Goal: Use online tool/utility: Use online tool/utility

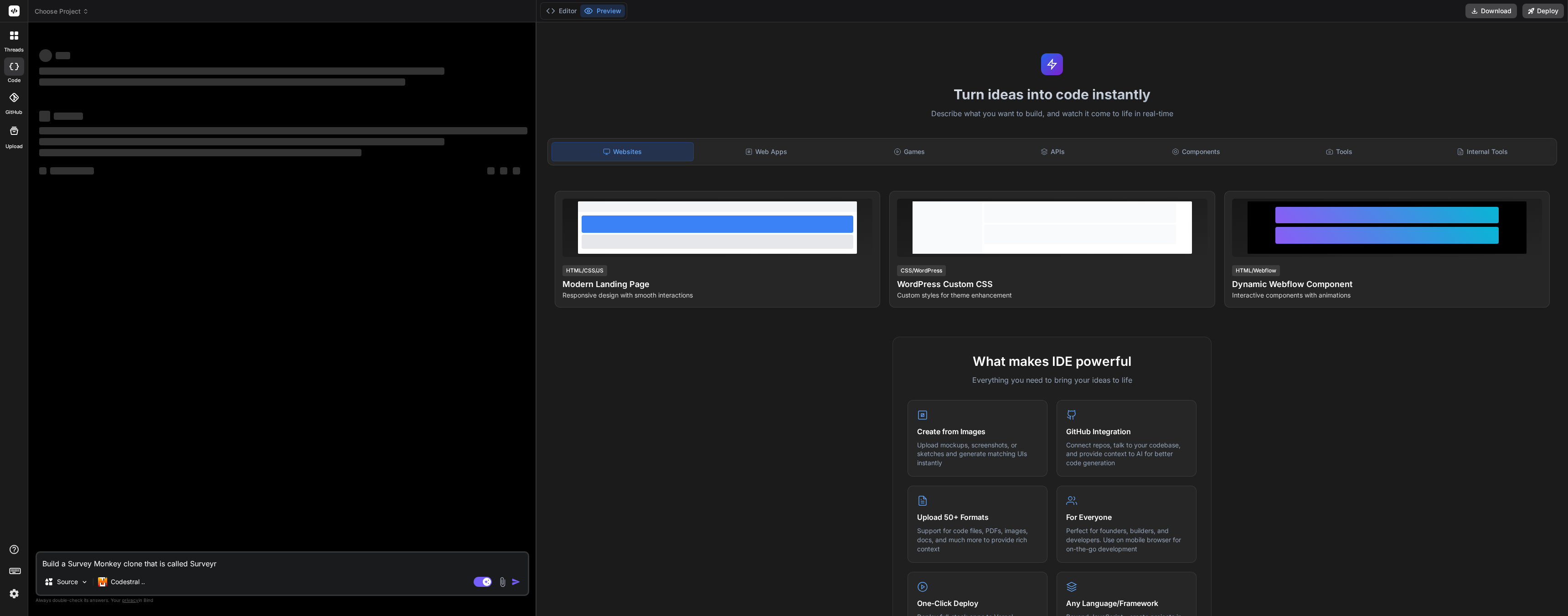
click at [229, 565] on textarea "Build a Survey Monkey clone that is called Surveyr" at bounding box center [282, 561] width 491 height 16
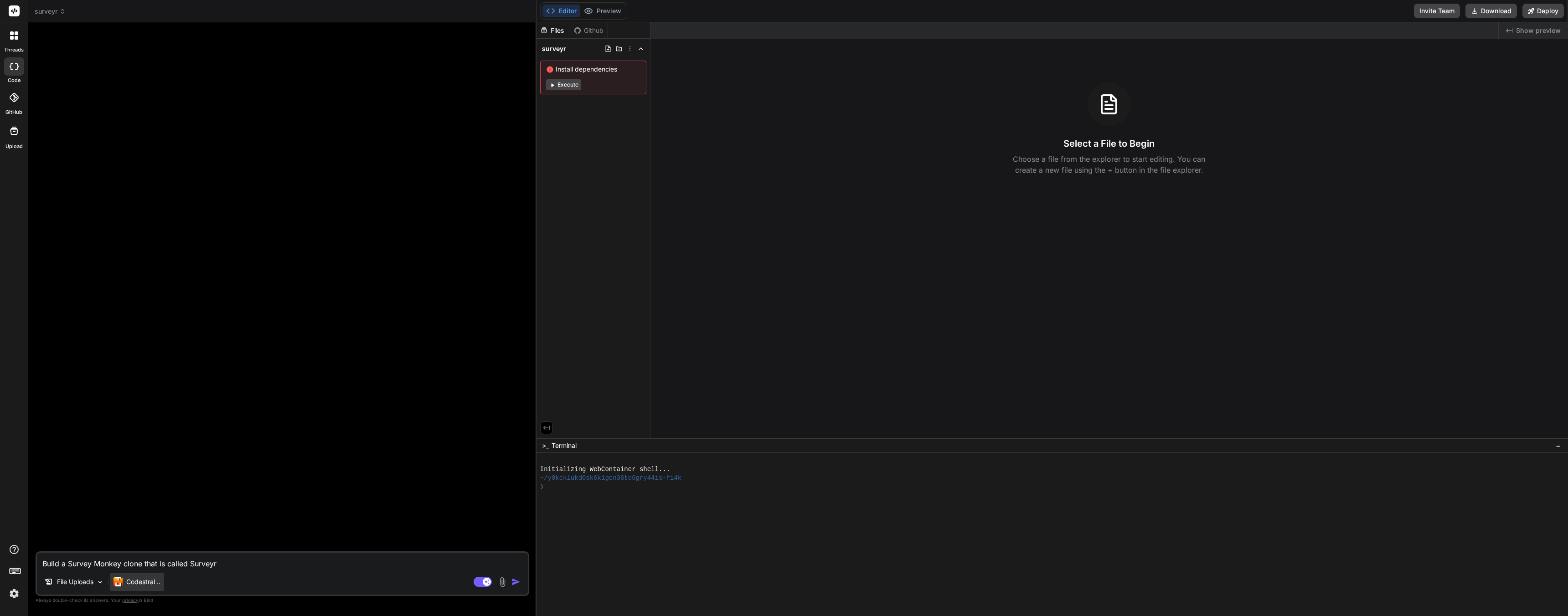
click at [155, 584] on p "Codestral .." at bounding box center [143, 582] width 34 height 9
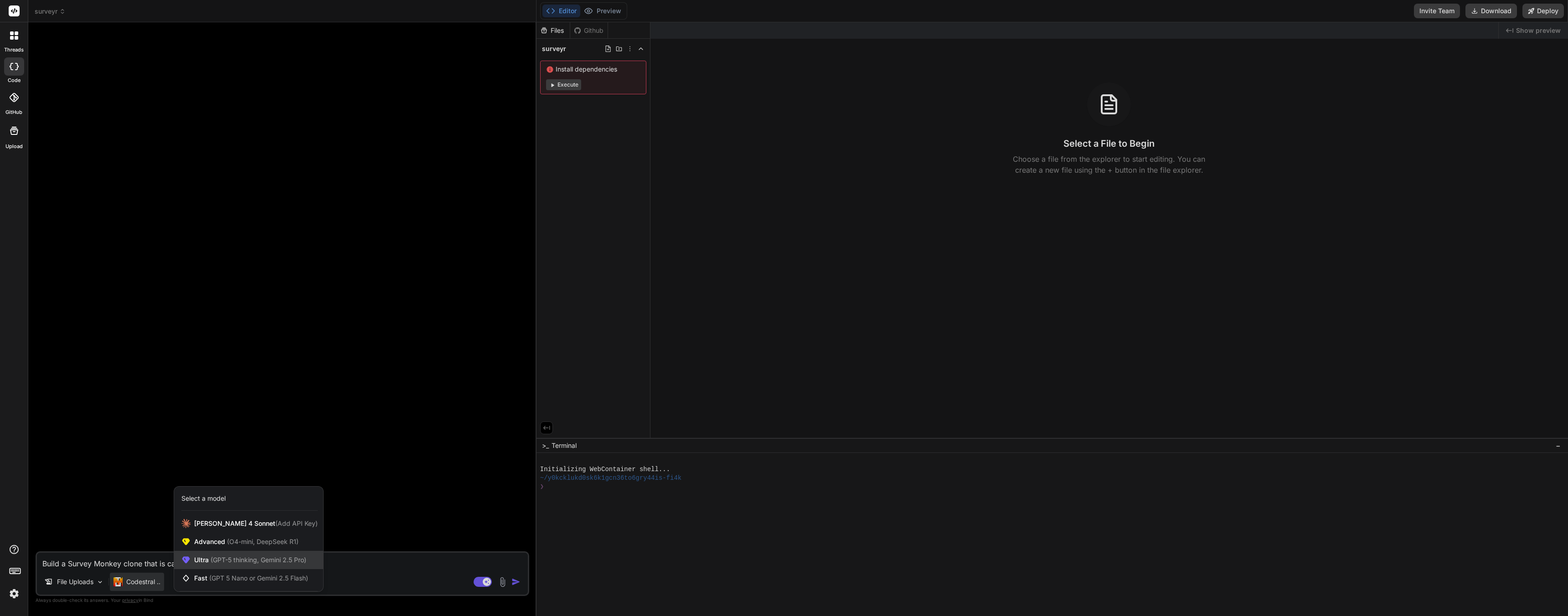
click at [247, 557] on span "(GPT-5 thinking, Gemini 2.5 Pro)" at bounding box center [257, 560] width 97 height 8
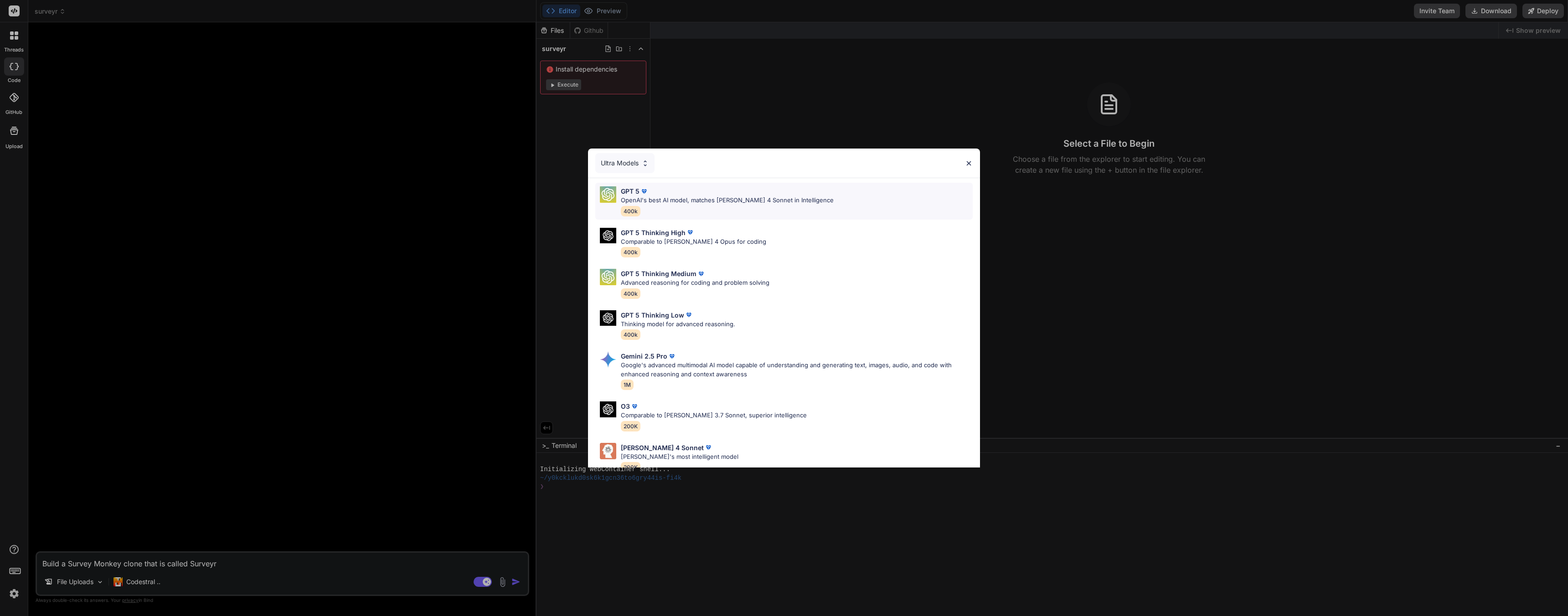
click at [683, 200] on p "OpenAI's best AI model, matches [PERSON_NAME] 4 Sonnet in Intelligence" at bounding box center [727, 200] width 213 height 9
type textarea "x"
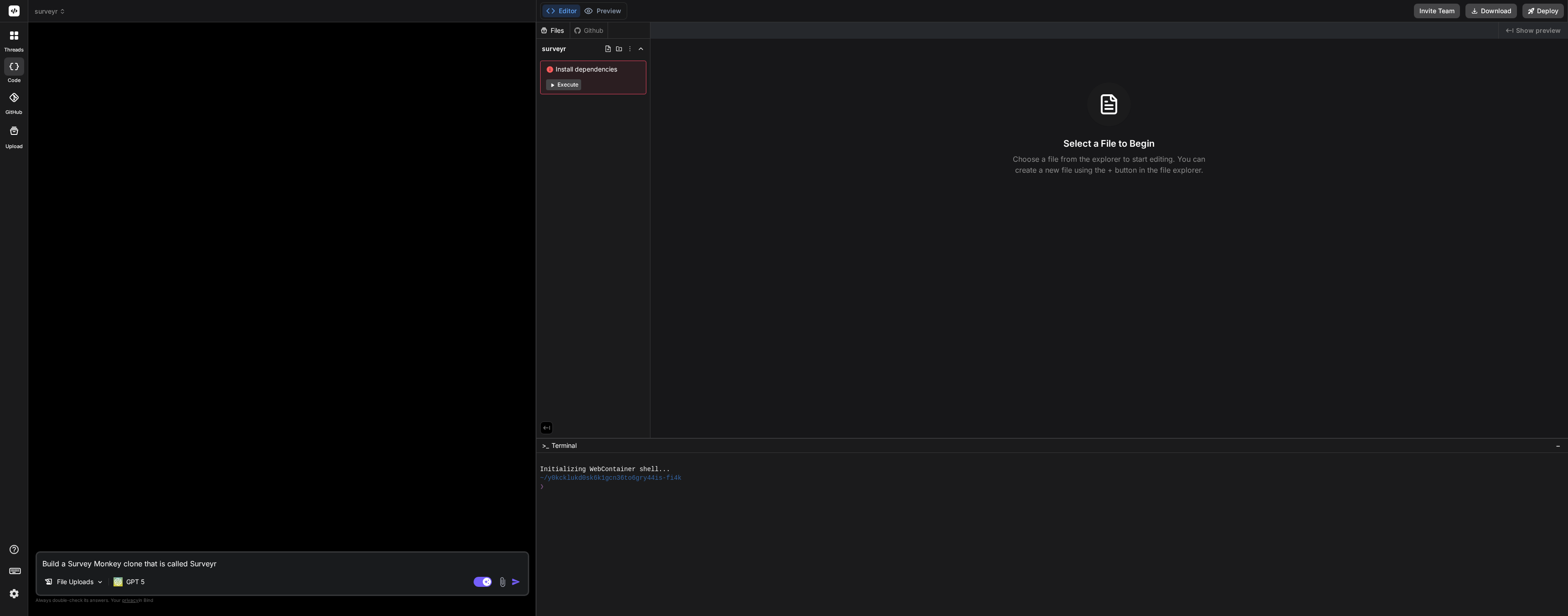
click at [516, 580] on img "button" at bounding box center [516, 582] width 9 height 9
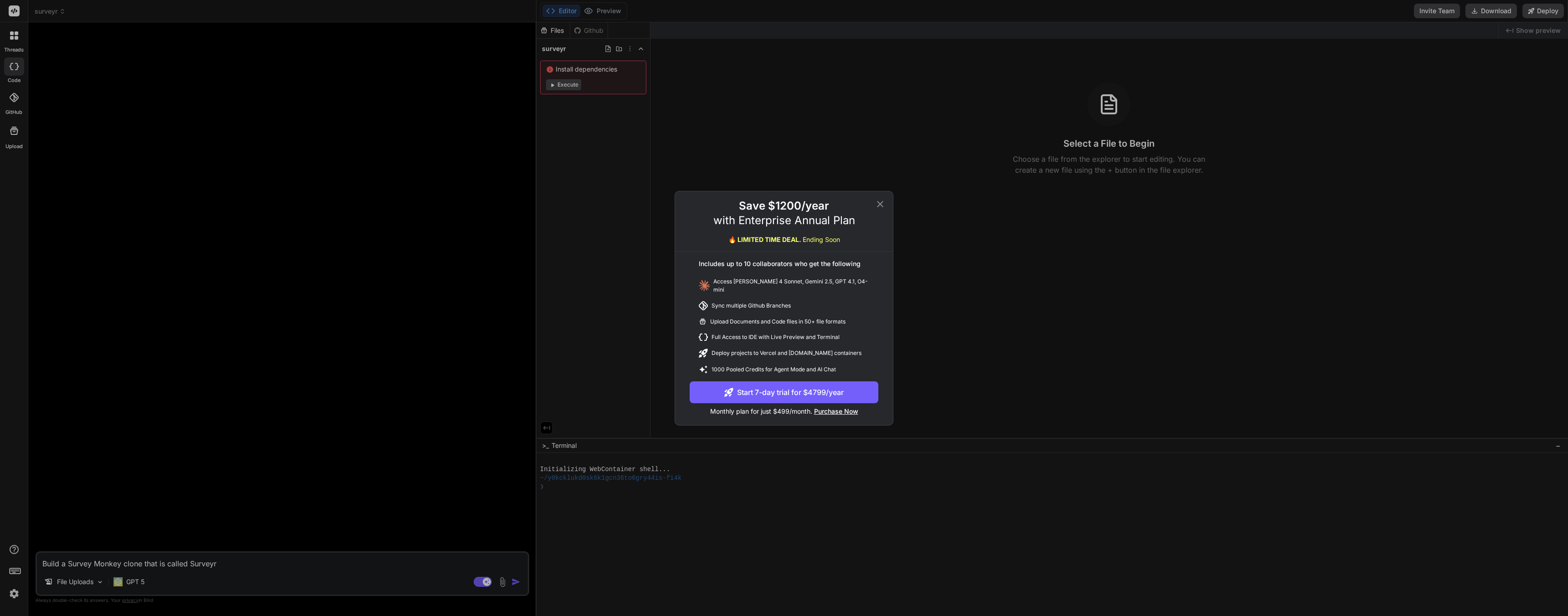
click at [880, 208] on icon at bounding box center [880, 204] width 11 height 11
